Goal: Find specific page/section: Find specific page/section

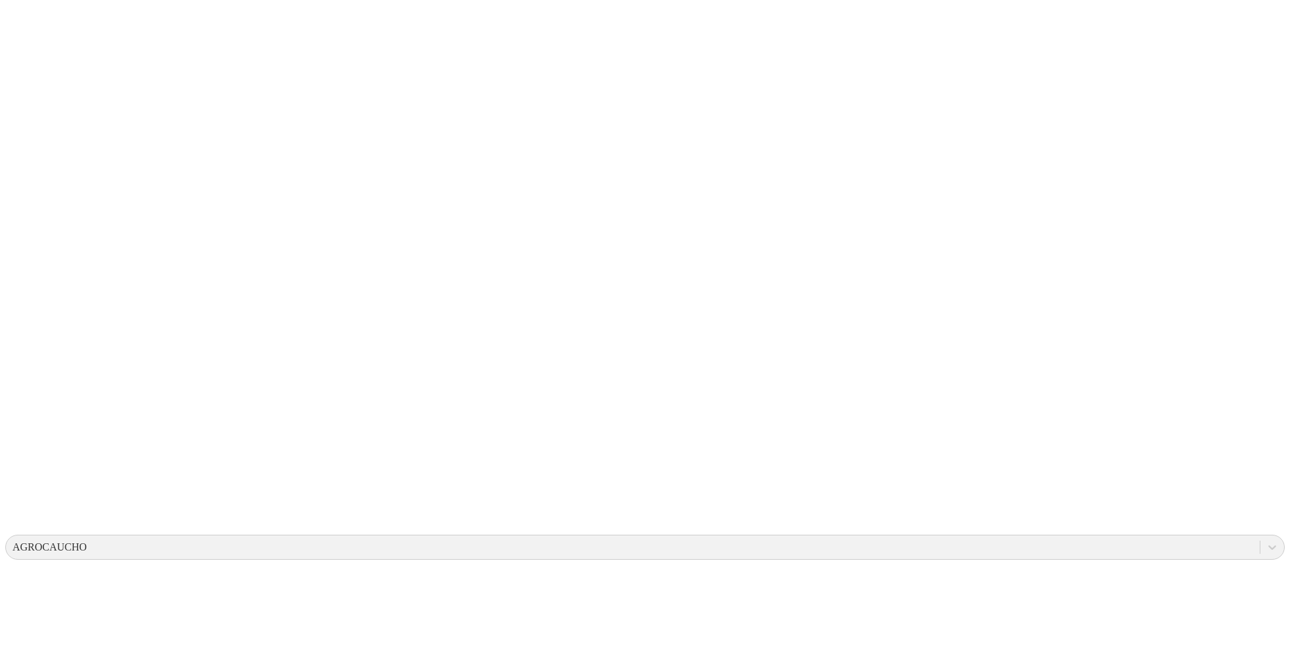
scroll to position [116, 0]
click at [87, 541] on div "AGROCAUCHO" at bounding box center [50, 547] width 74 height 12
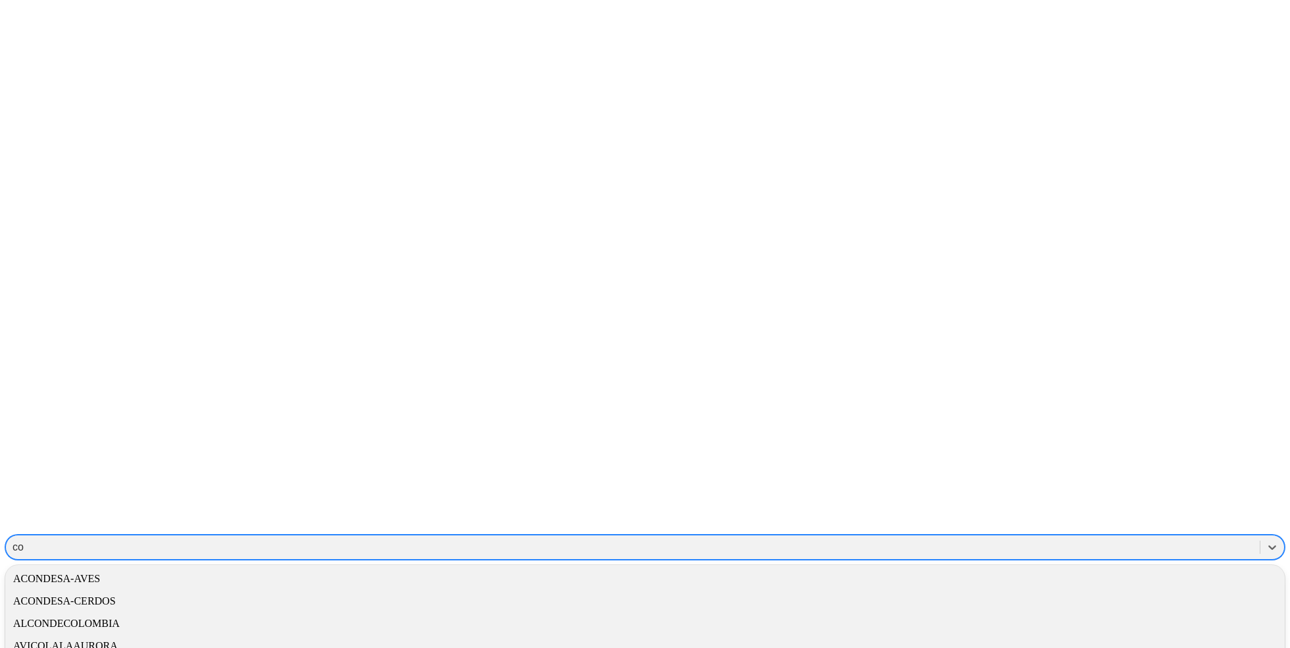
type input "con"
